Goal: Browse casually: Explore the website without a specific task or goal

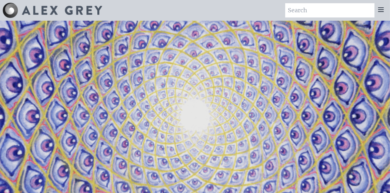
click at [380, 11] on icon at bounding box center [381, 10] width 8 height 8
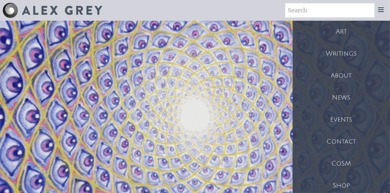
click at [254, 91] on video "Your browser does not support the video tag." at bounding box center [195, 116] width 645 height 363
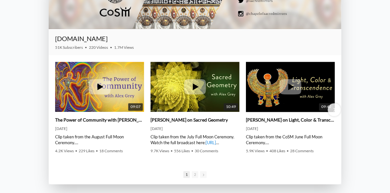
scroll to position [860, 0]
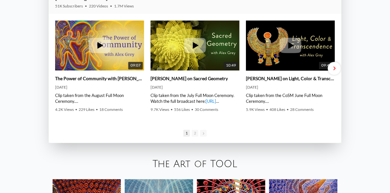
click at [334, 68] on span "Next slide" at bounding box center [334, 68] width 2 height 5
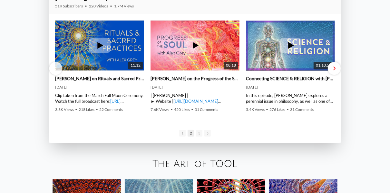
click at [334, 68] on span "Next slide" at bounding box center [334, 68] width 2 height 5
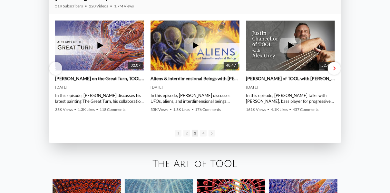
click at [334, 68] on span "Next slide" at bounding box center [334, 68] width 2 height 5
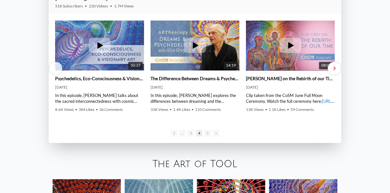
click at [334, 68] on span "Next slide" at bounding box center [334, 68] width 2 height 5
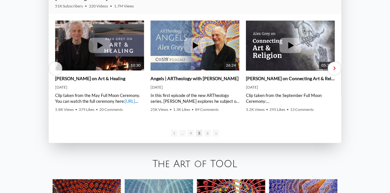
click at [334, 68] on span "Next slide" at bounding box center [334, 68] width 2 height 5
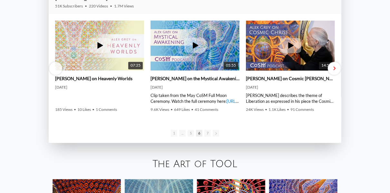
click at [334, 68] on span "Next slide" at bounding box center [334, 68] width 2 height 5
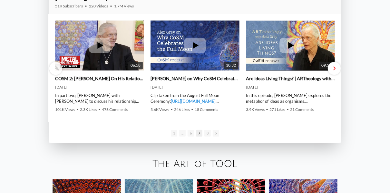
click at [334, 68] on span "Next slide" at bounding box center [334, 68] width 2 height 5
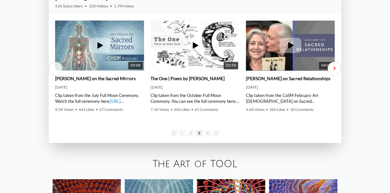
click at [334, 68] on span "Next slide" at bounding box center [334, 68] width 2 height 5
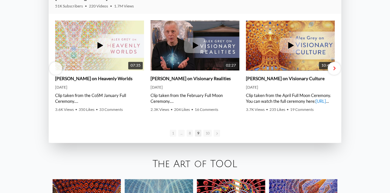
click at [334, 68] on span "Next slide" at bounding box center [334, 68] width 2 height 5
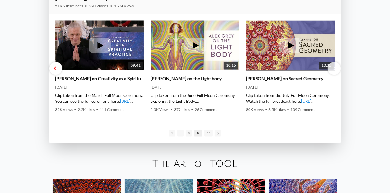
click at [57, 68] on div "Previous slide" at bounding box center [55, 68] width 13 height 13
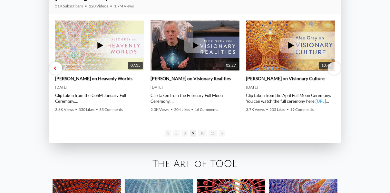
click at [57, 68] on div "Previous slide" at bounding box center [55, 68] width 13 height 13
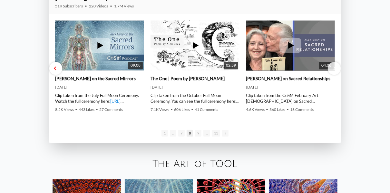
click at [57, 68] on div "Previous slide" at bounding box center [55, 68] width 13 height 13
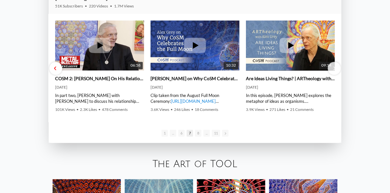
click at [57, 68] on div "Previous slide" at bounding box center [55, 68] width 13 height 13
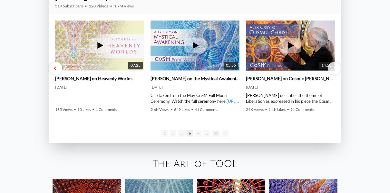
click at [57, 68] on div "Previous slide" at bounding box center [55, 68] width 13 height 13
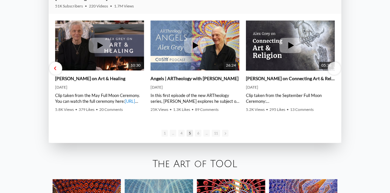
click at [57, 68] on div "Previous slide" at bounding box center [55, 68] width 13 height 13
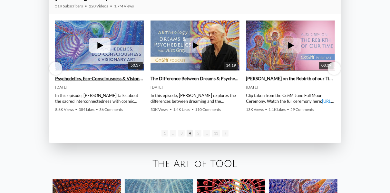
click at [98, 45] on icon at bounding box center [101, 45] width 6 height 7
